Goal: Information Seeking & Learning: Learn about a topic

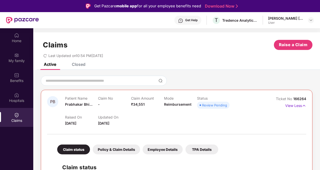
scroll to position [28, 0]
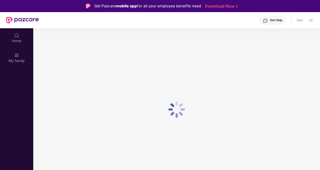
scroll to position [28, 0]
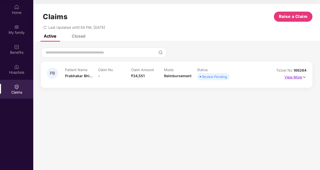
click at [306, 76] on img at bounding box center [304, 77] width 4 height 6
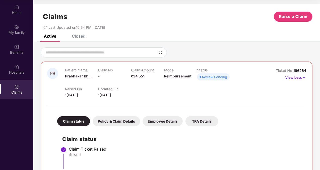
scroll to position [48, 0]
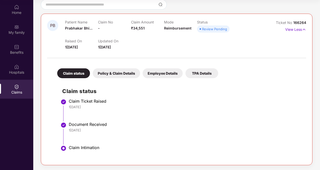
click at [114, 74] on div "Policy & Claim Details" at bounding box center [116, 73] width 47 height 10
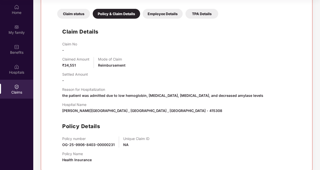
scroll to position [115, 0]
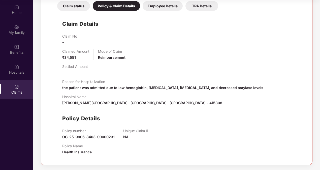
click at [163, 5] on div "Employee Details" at bounding box center [163, 6] width 40 height 10
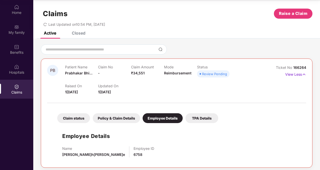
scroll to position [6, 0]
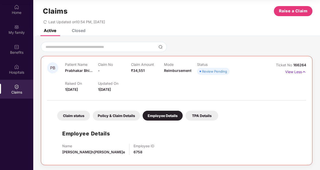
click at [202, 115] on div "TPA Details" at bounding box center [201, 116] width 33 height 10
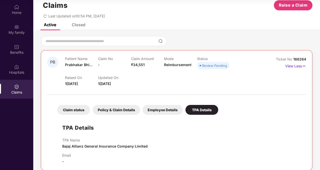
scroll to position [17, 0]
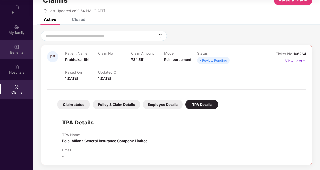
click at [13, 46] on div "Benefits" at bounding box center [16, 49] width 33 height 19
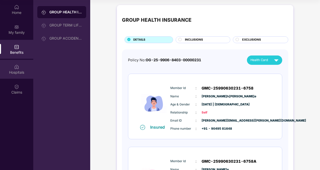
click at [13, 69] on div "Hospitals" at bounding box center [16, 69] width 33 height 19
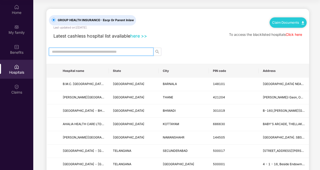
click at [94, 50] on input "text" at bounding box center [99, 52] width 94 height 6
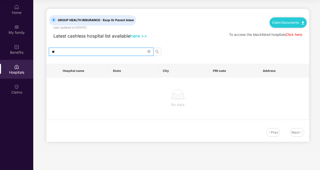
type input "*"
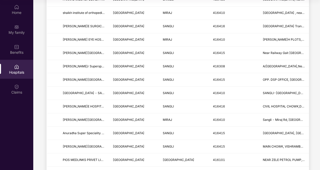
scroll to position [416, 0]
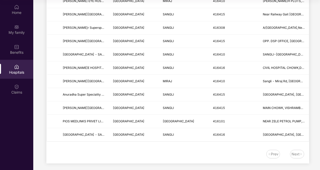
click at [296, 151] on div "Next" at bounding box center [295, 154] width 8 height 6
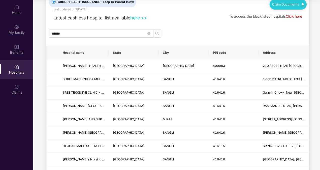
scroll to position [0, 0]
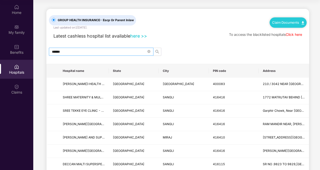
click at [86, 51] on input "******" at bounding box center [99, 52] width 94 height 6
type input "*"
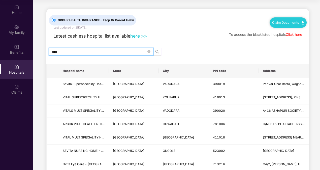
type input "****"
click at [55, 51] on input "****" at bounding box center [99, 52] width 94 height 6
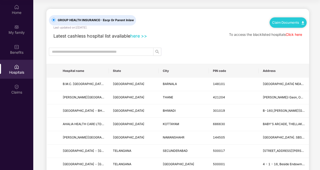
click at [141, 34] on link "here >>" at bounding box center [138, 35] width 17 height 5
click at [9, 28] on div "My family" at bounding box center [16, 29] width 33 height 19
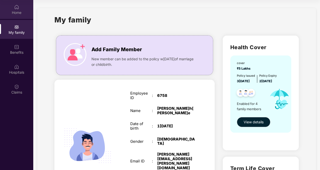
click at [15, 14] on div "Home" at bounding box center [16, 12] width 33 height 5
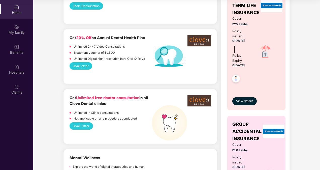
scroll to position [227, 0]
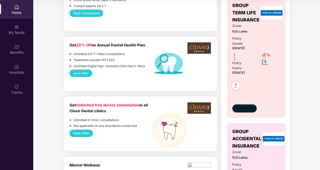
click at [245, 110] on button "View details" at bounding box center [244, 108] width 24 height 8
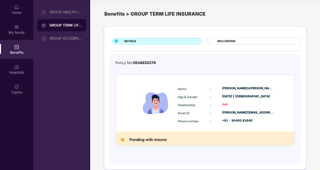
scroll to position [7, 0]
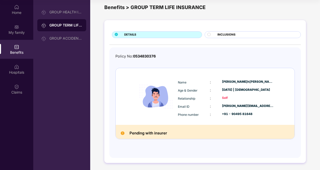
click at [146, 130] on h2 "Pending with insurer" at bounding box center [148, 133] width 38 height 7
click at [75, 40] on div "GROUP ACCIDENTAL INSURANCE" at bounding box center [65, 38] width 33 height 4
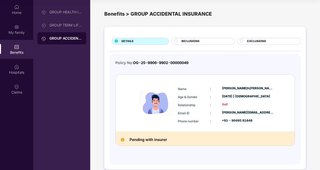
click at [196, 41] on span "INCLUSIONS" at bounding box center [190, 41] width 18 height 5
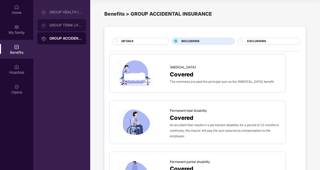
click at [72, 27] on div "GROUP TERM LIFE INSURANCE" at bounding box center [61, 25] width 49 height 12
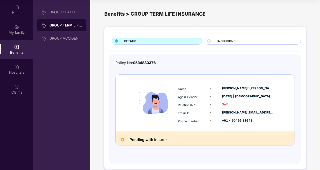
click at [219, 41] on span "INCLUSIONS" at bounding box center [226, 41] width 18 height 5
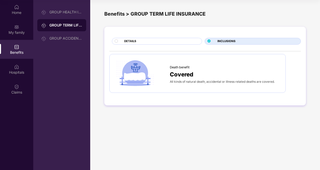
click at [143, 42] on div "DETAILS" at bounding box center [161, 41] width 78 height 5
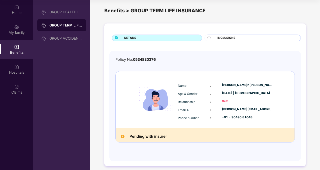
scroll to position [7, 0]
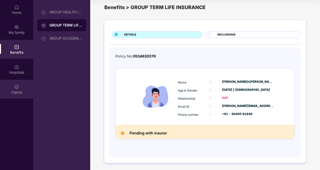
click at [18, 90] on div "Claims" at bounding box center [16, 92] width 33 height 5
